Goal: Information Seeking & Learning: Learn about a topic

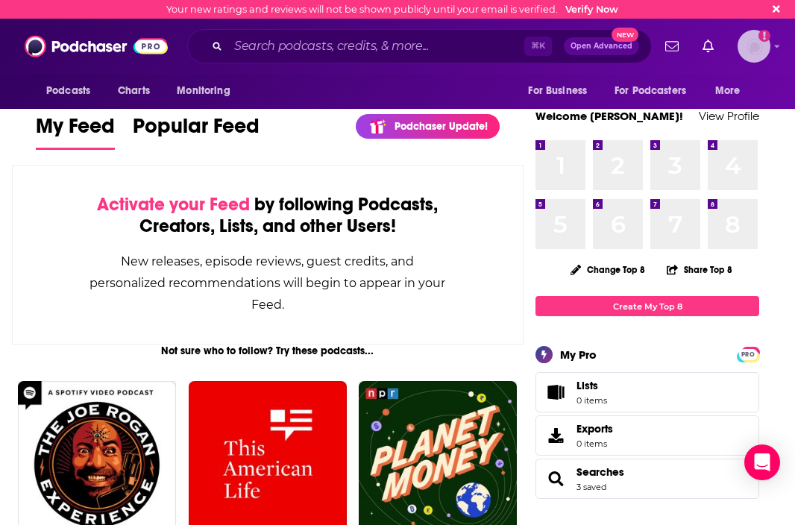
click at [760, 53] on img "Logged in as workman-publicity" at bounding box center [754, 46] width 33 height 33
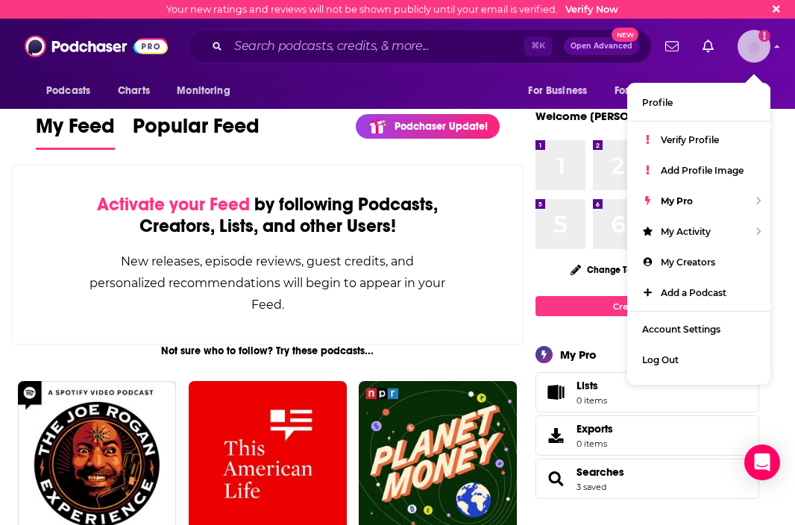
click at [754, 57] on img "Logged in as workman-publicity" at bounding box center [754, 46] width 33 height 33
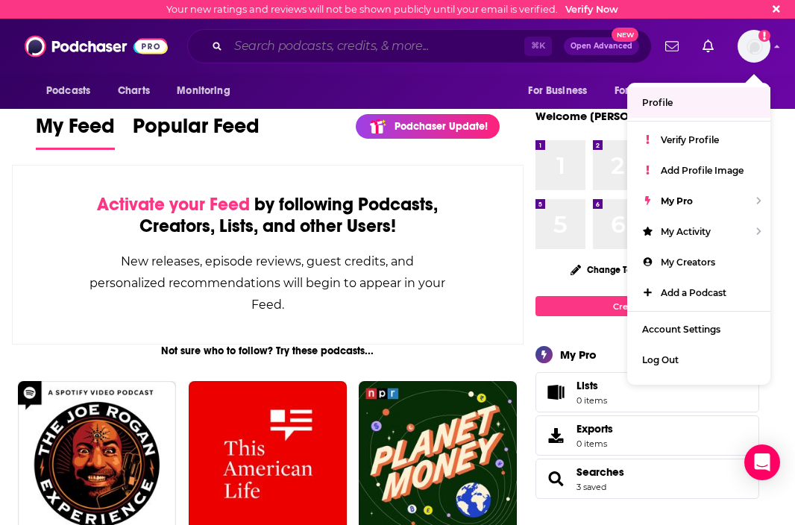
click at [404, 44] on input "Search podcasts, credits, & more..." at bounding box center [376, 46] width 296 height 24
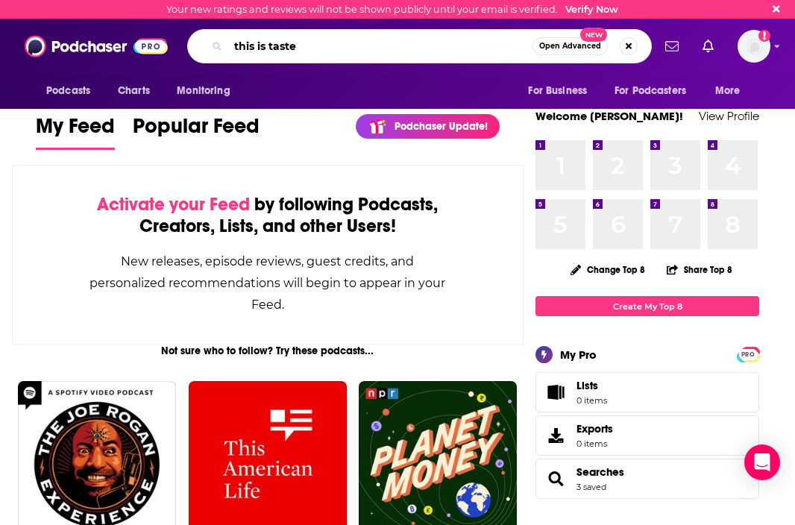
type input "this is taste"
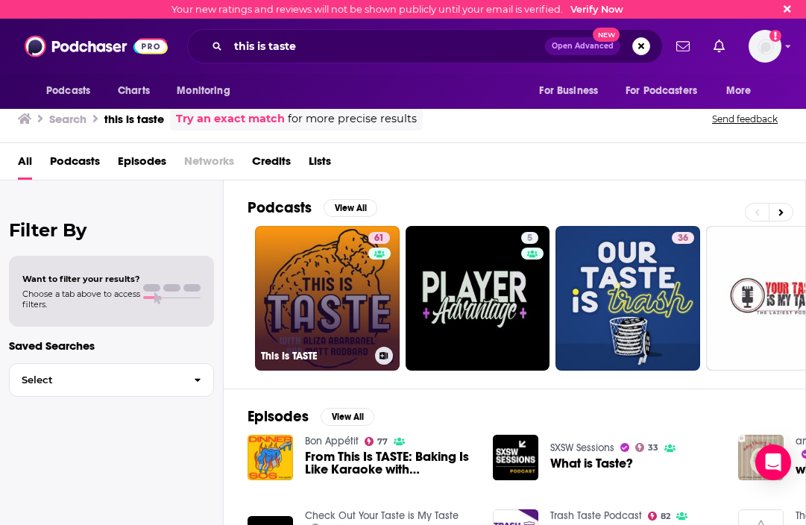
click at [309, 259] on link "61 This Is TASTE" at bounding box center [327, 298] width 145 height 145
